Goal: Find specific page/section: Find specific page/section

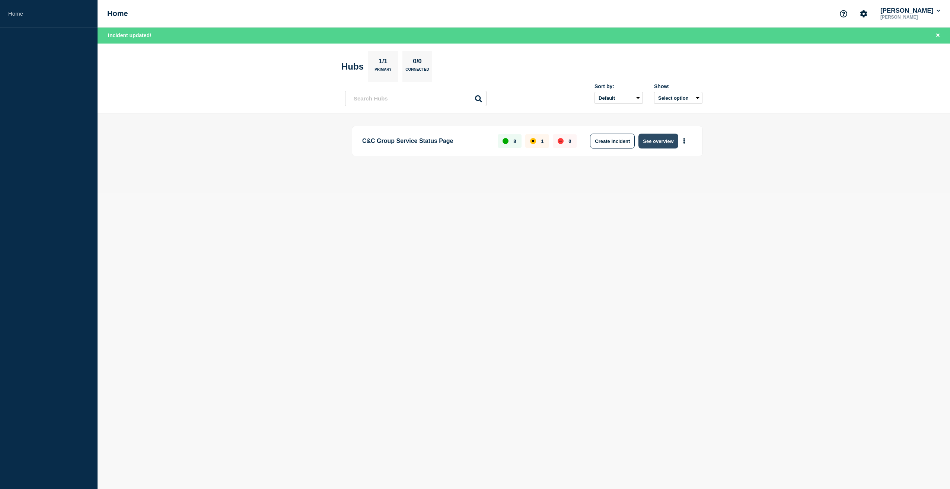
click at [660, 140] on button "See overview" at bounding box center [657, 141] width 39 height 15
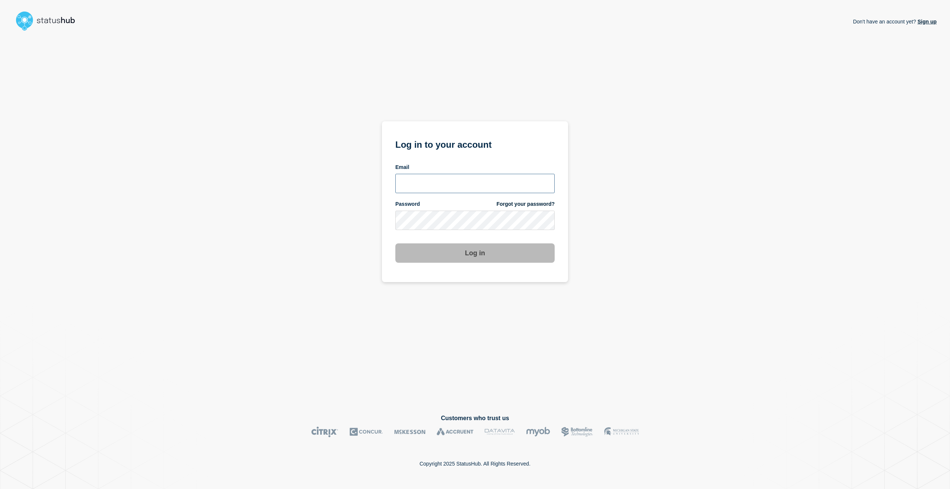
type input "[PERSON_NAME][EMAIL_ADDRESS][PERSON_NAME][DOMAIN_NAME]"
click at [472, 261] on button "Log in" at bounding box center [474, 252] width 159 height 19
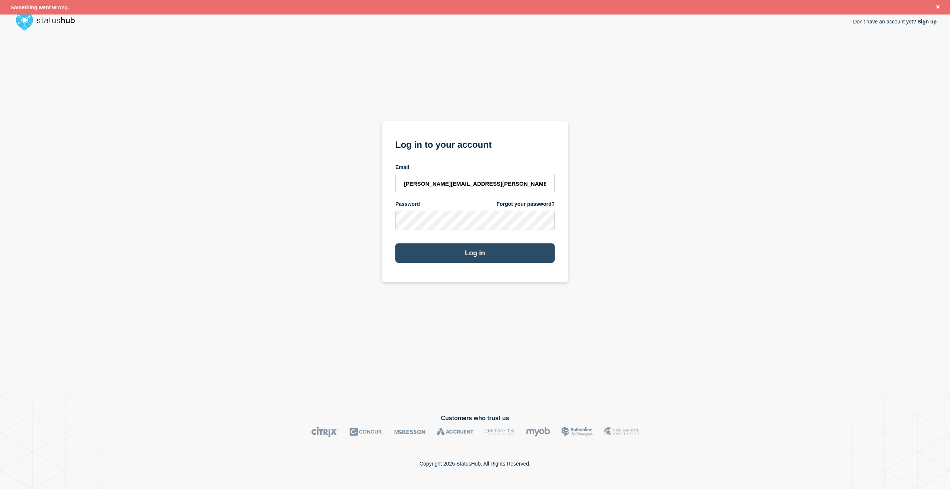
click at [477, 253] on button "Log in" at bounding box center [474, 252] width 159 height 19
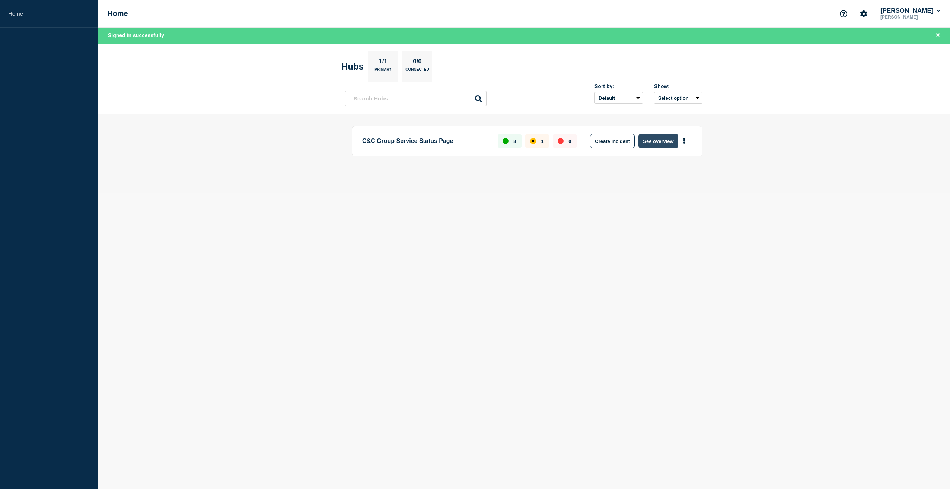
click at [654, 143] on button "See overview" at bounding box center [657, 141] width 39 height 15
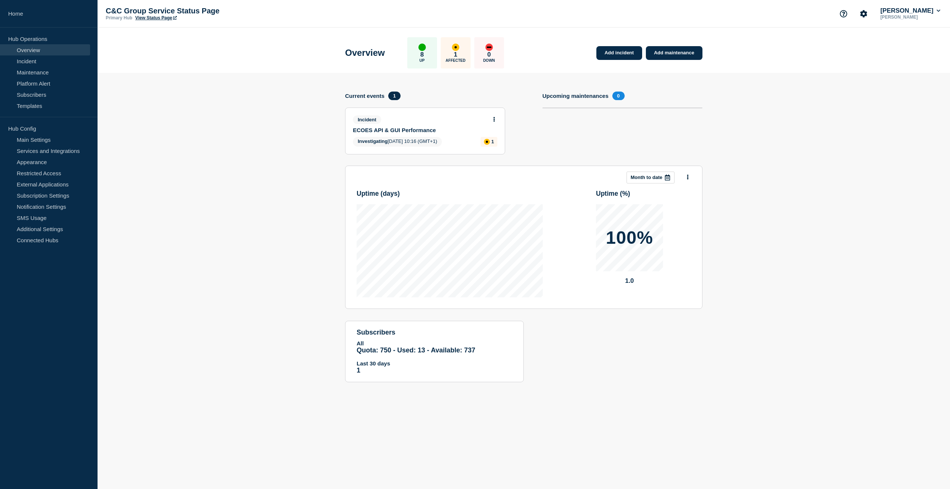
click at [159, 16] on link "View Status Page" at bounding box center [155, 17] width 41 height 5
